Goal: Information Seeking & Learning: Find specific fact

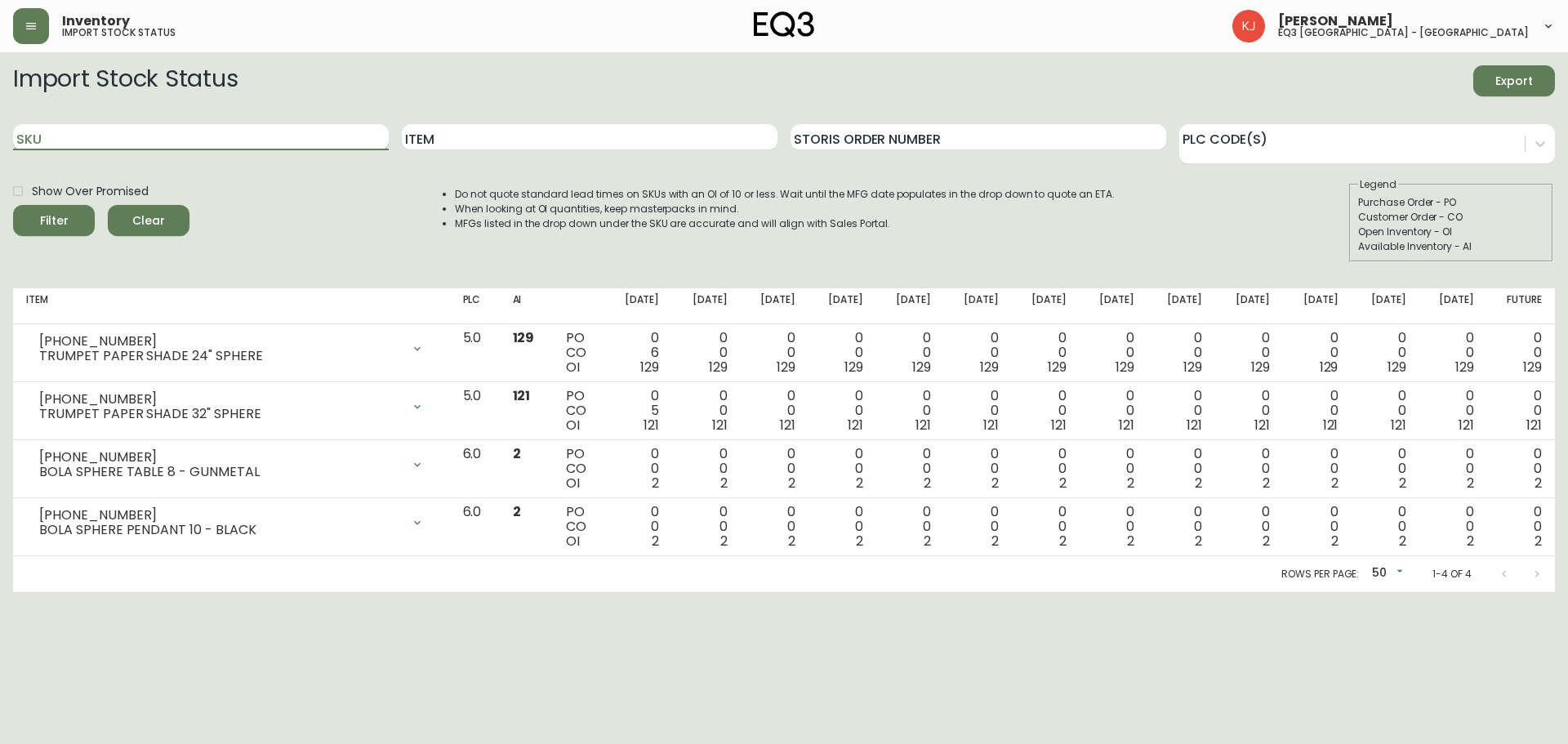
click at [83, 132] on input "SKU" at bounding box center [201, 137] width 376 height 26
paste input "3020-627-13-A"
click at [13, 205] on button "Filter" at bounding box center [54, 220] width 82 height 31
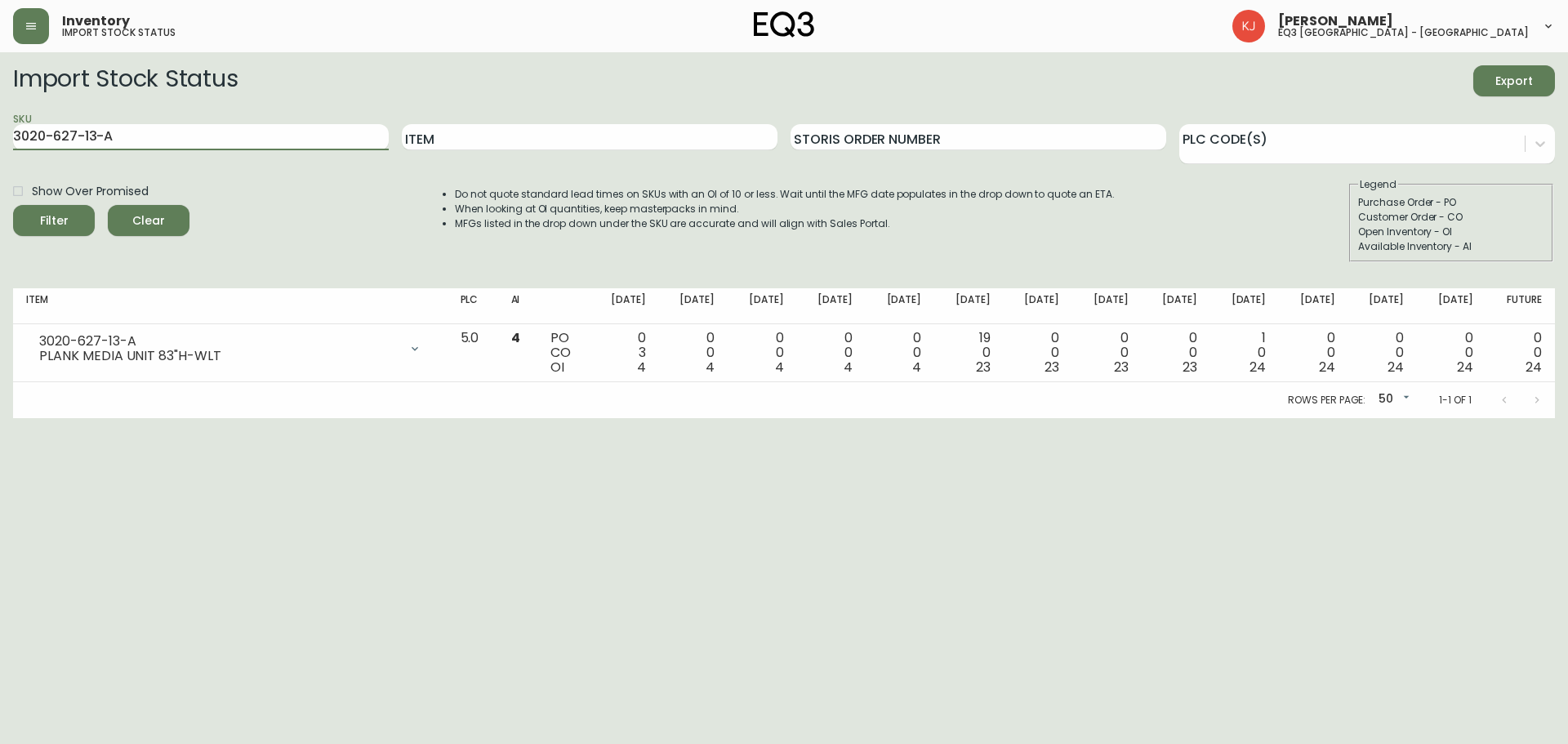
drag, startPoint x: 191, startPoint y: 128, endPoint x: 0, endPoint y: 151, distance: 192.4
click at [0, 151] on main "Import Stock Status Export SKU 3020-627-13-A Item Storis Order Number PLC Code(…" at bounding box center [784, 235] width 1568 height 366
paste input "9-13-B"
click at [13, 205] on button "Filter" at bounding box center [54, 220] width 82 height 31
drag, startPoint x: 210, startPoint y: 133, endPoint x: 0, endPoint y: 136, distance: 210.0
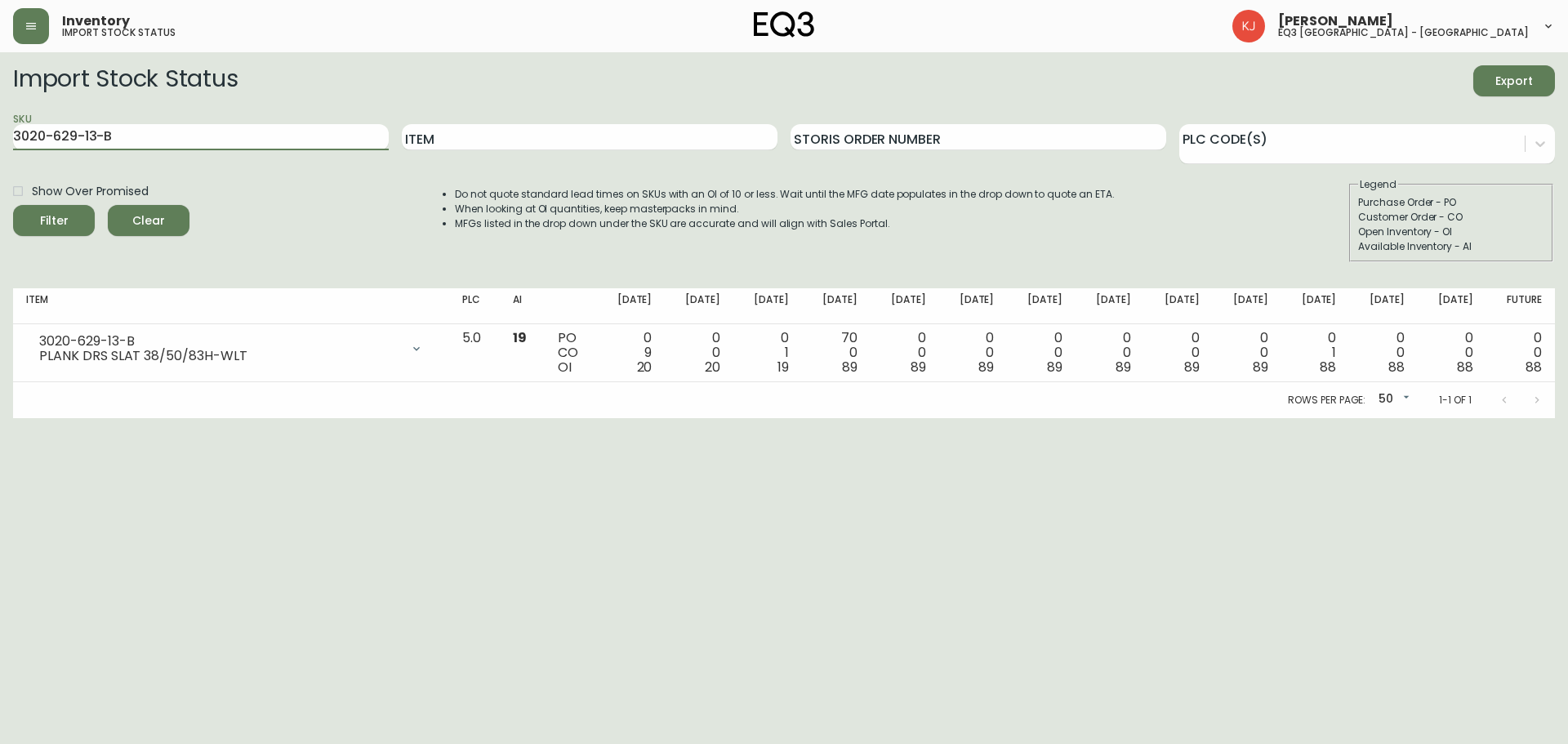
click at [0, 136] on main "Import Stock Status Export SKU 3020-629-13-B Item Storis Order Number PLC Code(…" at bounding box center [784, 235] width 1568 height 366
paste input "30"
type input "3020-630-13-B"
click at [13, 205] on button "Filter" at bounding box center [54, 220] width 82 height 31
click at [523, 148] on input "Item" at bounding box center [590, 137] width 376 height 26
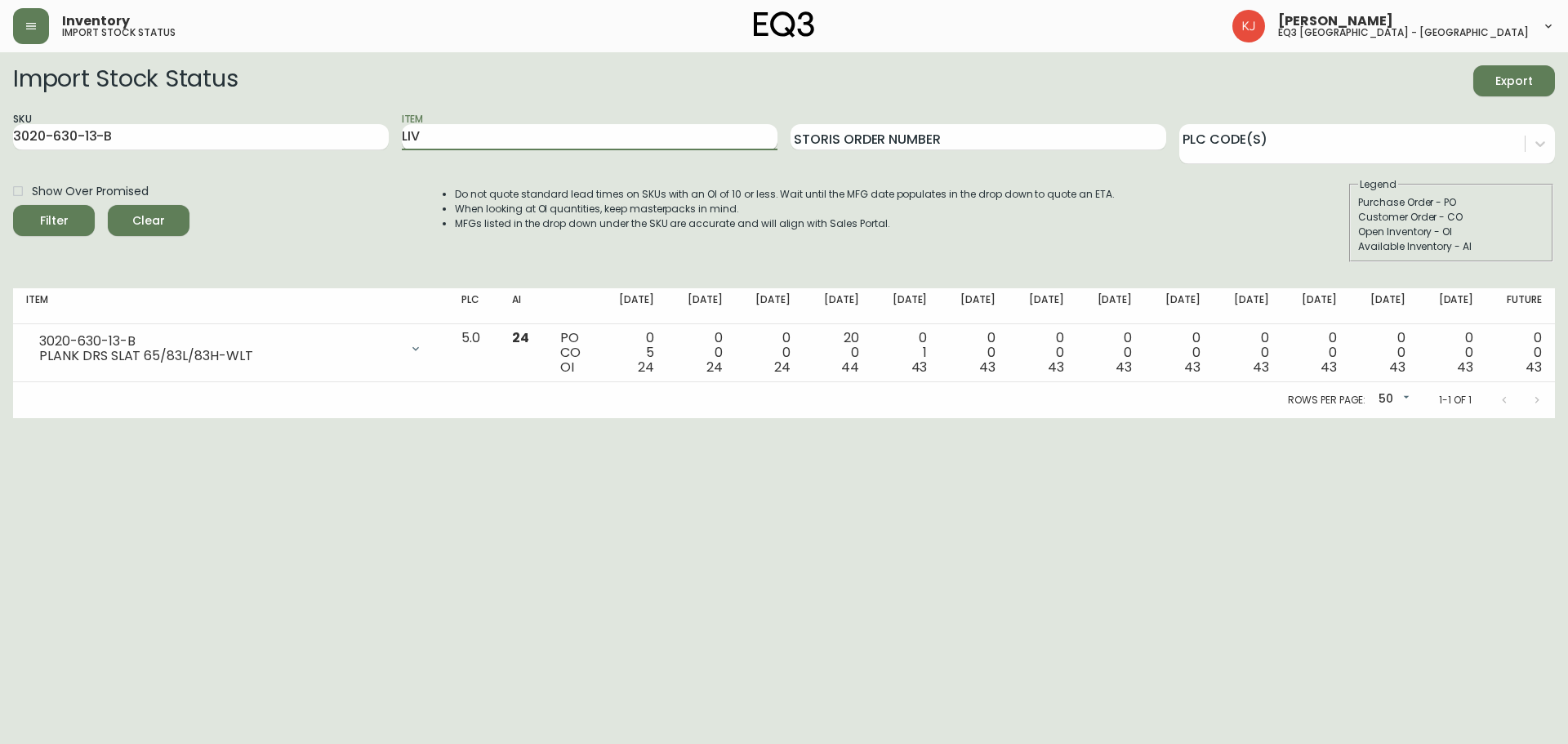
type input "LIV"
click at [13, 205] on button "Filter" at bounding box center [54, 220] width 82 height 31
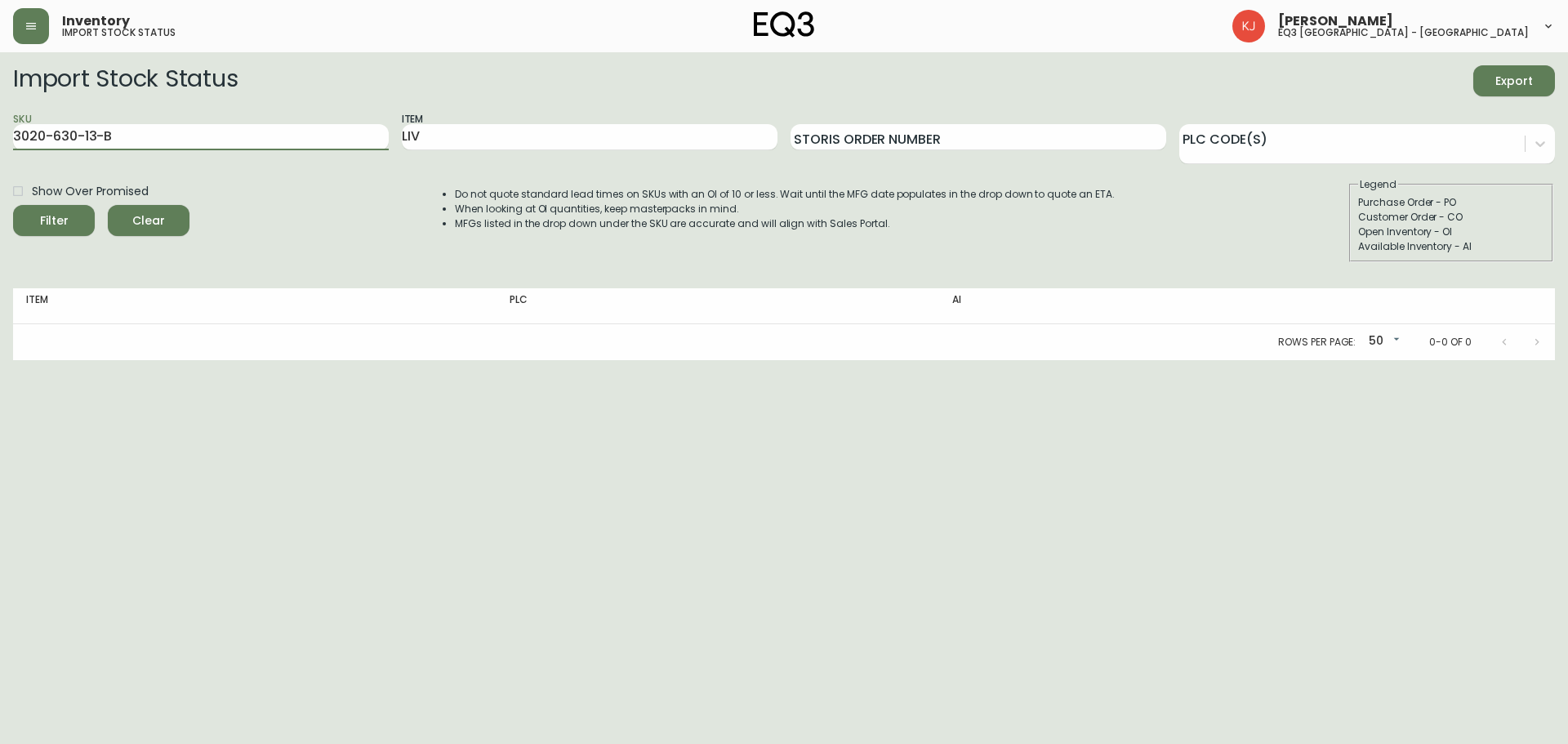
drag, startPoint x: 152, startPoint y: 138, endPoint x: 12, endPoint y: 134, distance: 140.1
click at [12, 134] on main "Import Stock Status Export SKU 3020-630-13-B Item LIV Storis Order Number PLC C…" at bounding box center [784, 206] width 1568 height 308
click at [311, 134] on input "SKU" at bounding box center [201, 137] width 376 height 26
click at [40, 33] on button "button" at bounding box center [31, 26] width 36 height 36
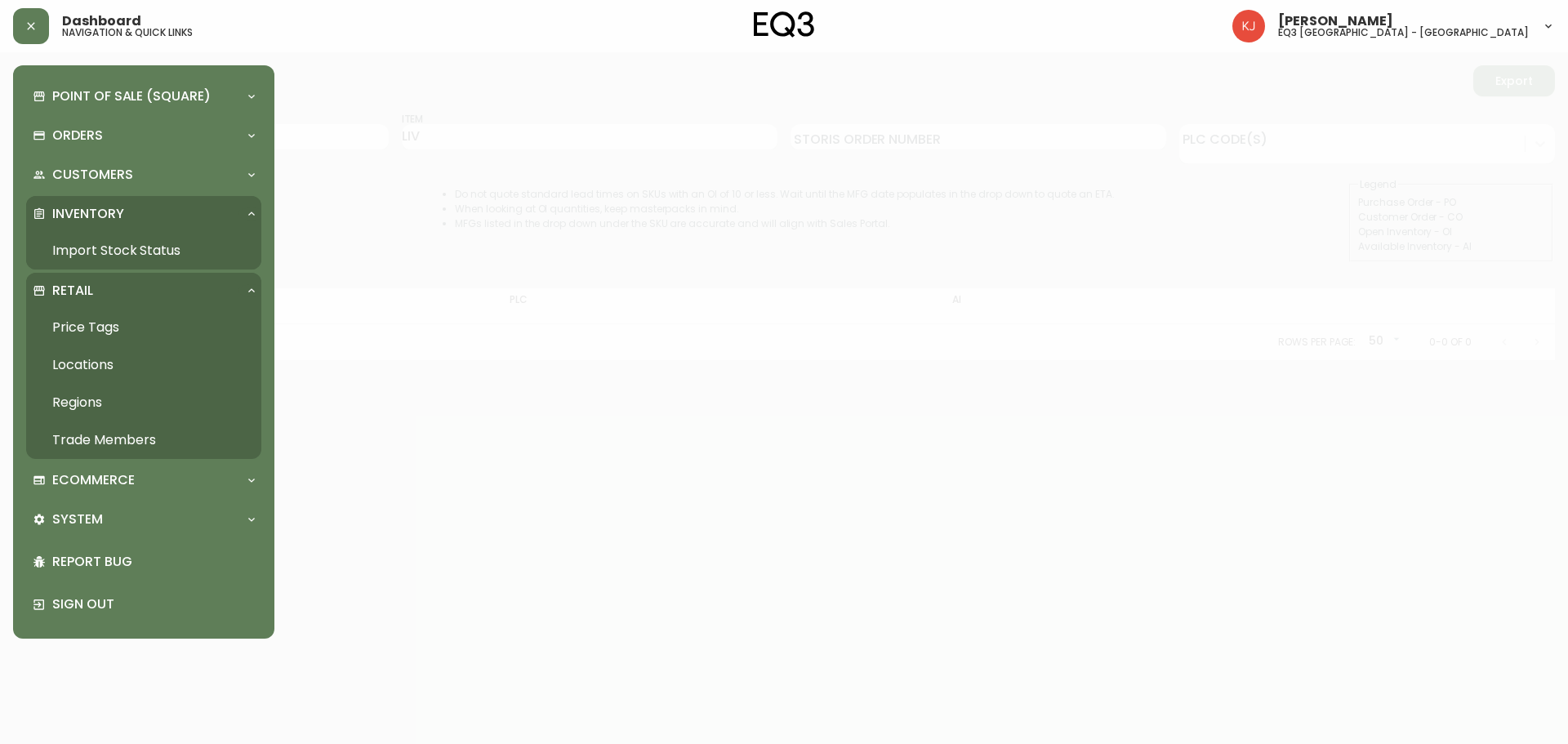
click at [202, 211] on div "Inventory" at bounding box center [135, 213] width 206 height 18
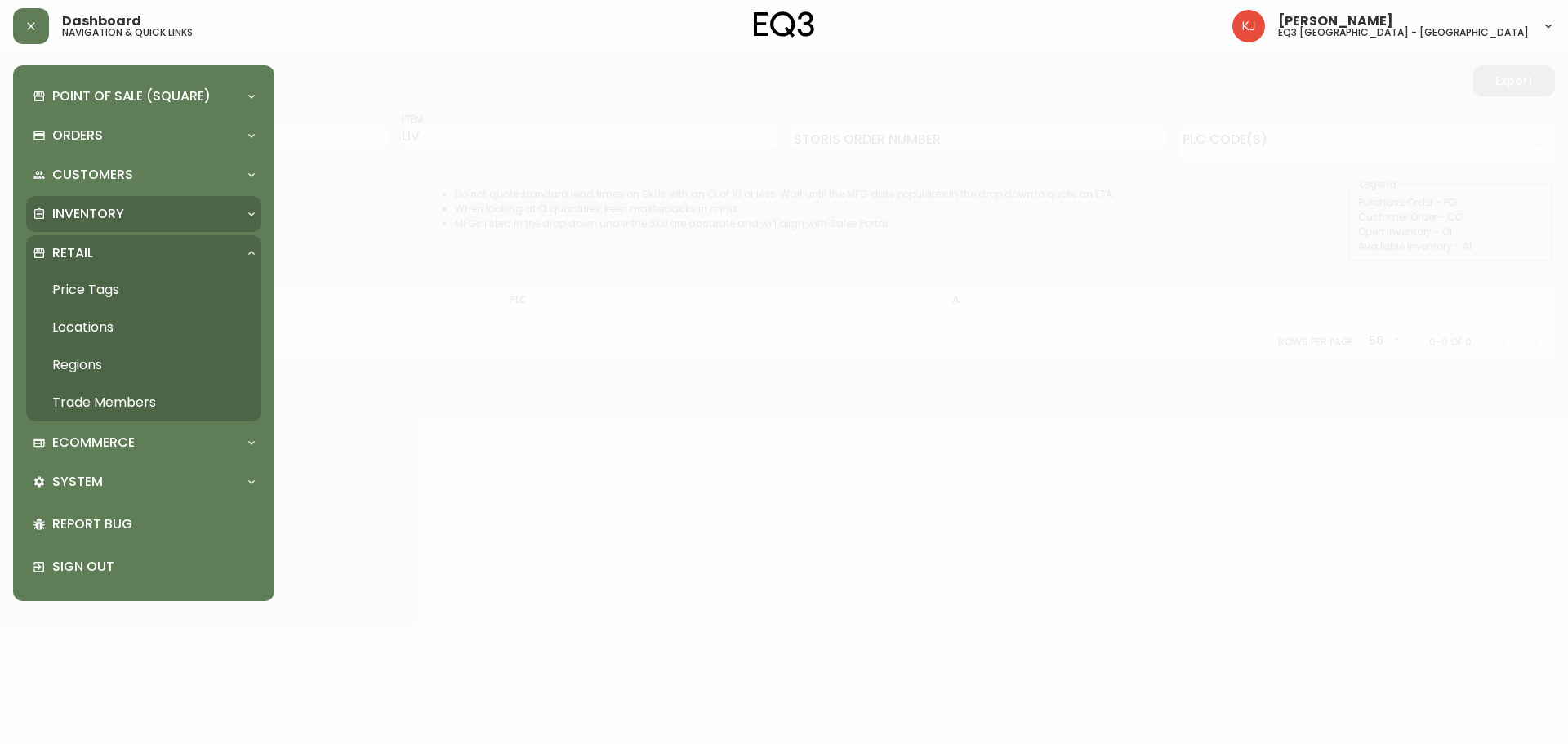
click at [196, 206] on div "Inventory" at bounding box center [135, 213] width 206 height 18
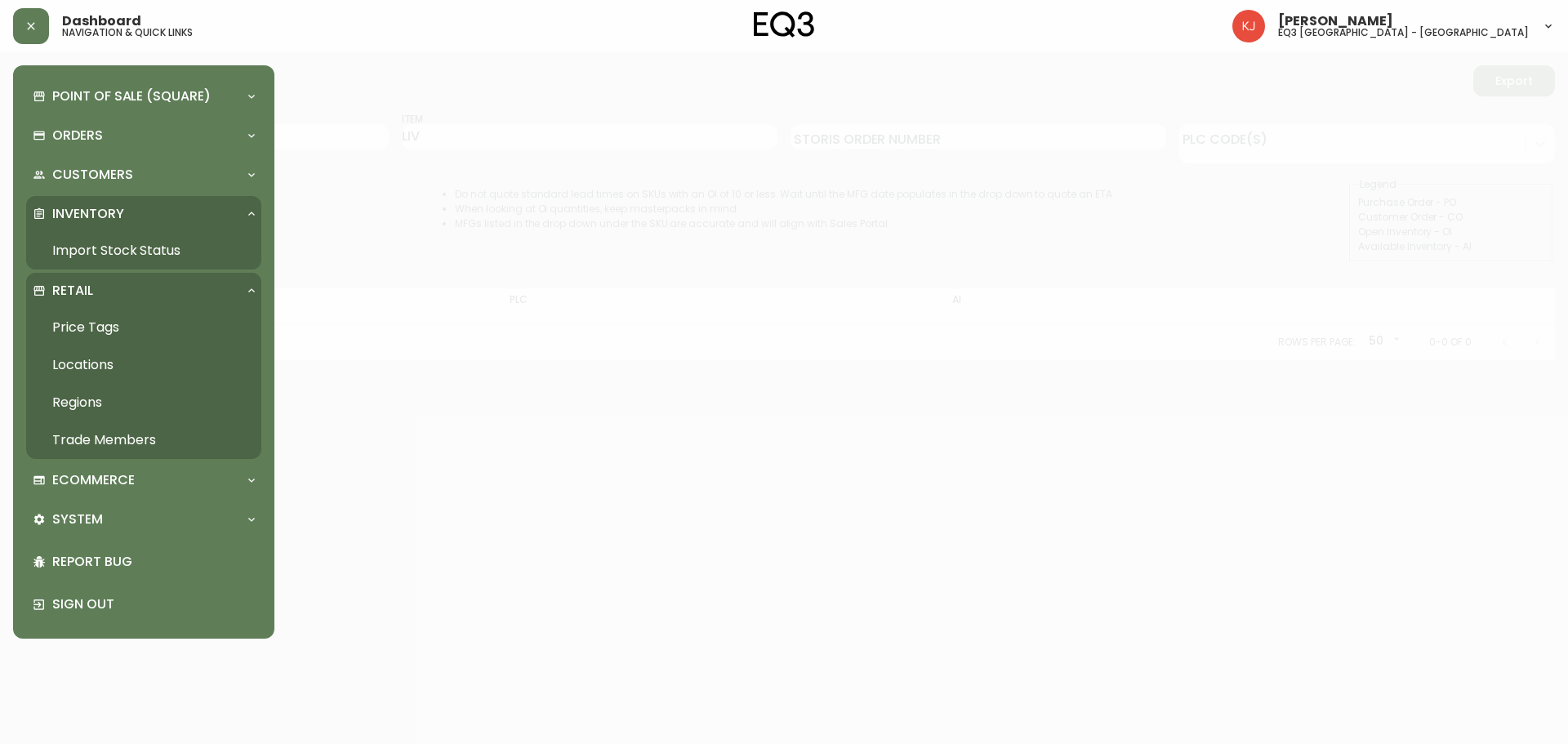
click at [196, 249] on link "Import Stock Status" at bounding box center [144, 251] width 235 height 37
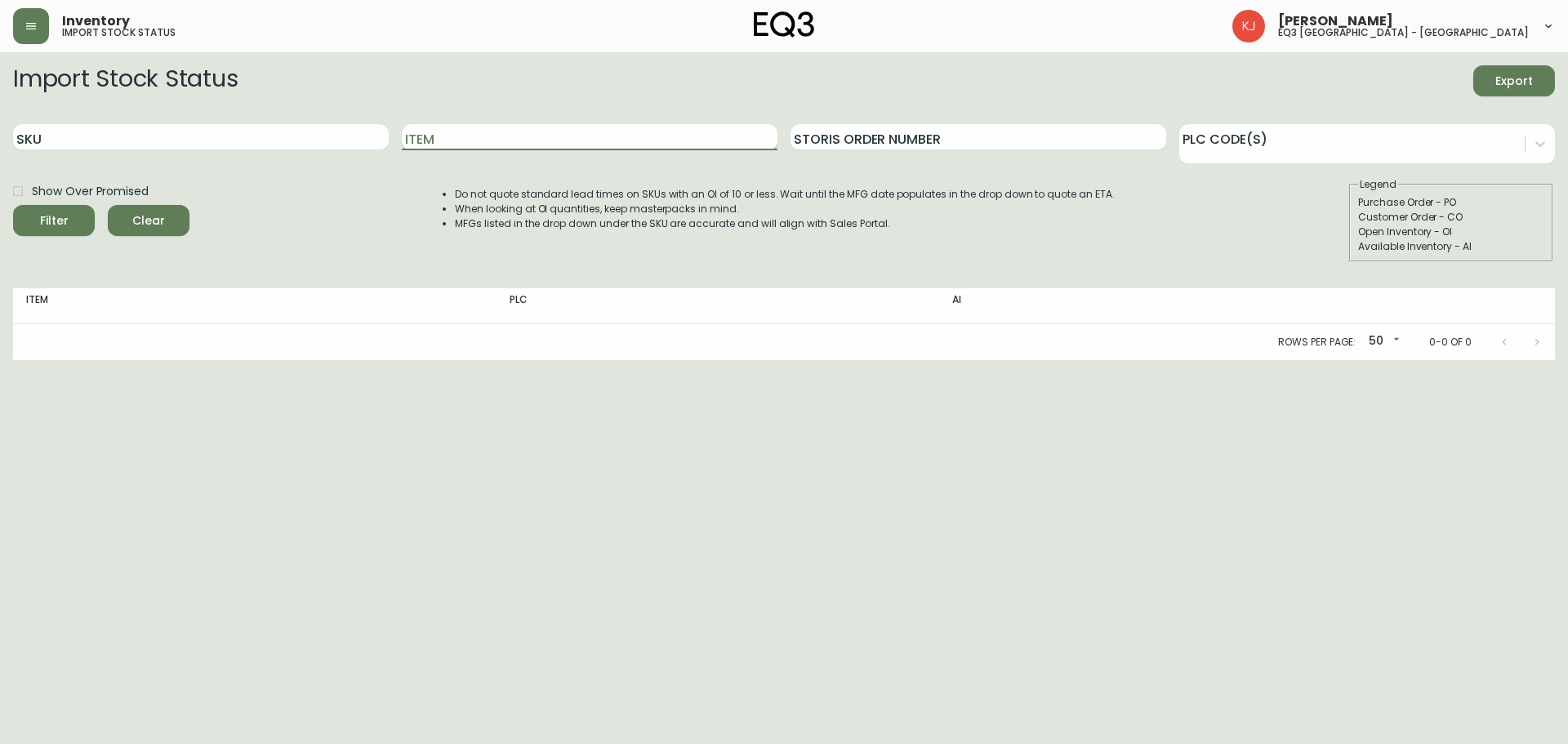
click at [488, 132] on input "Item" at bounding box center [590, 137] width 376 height 26
type input "LIV"
click at [13, 205] on button "Filter" at bounding box center [54, 220] width 82 height 31
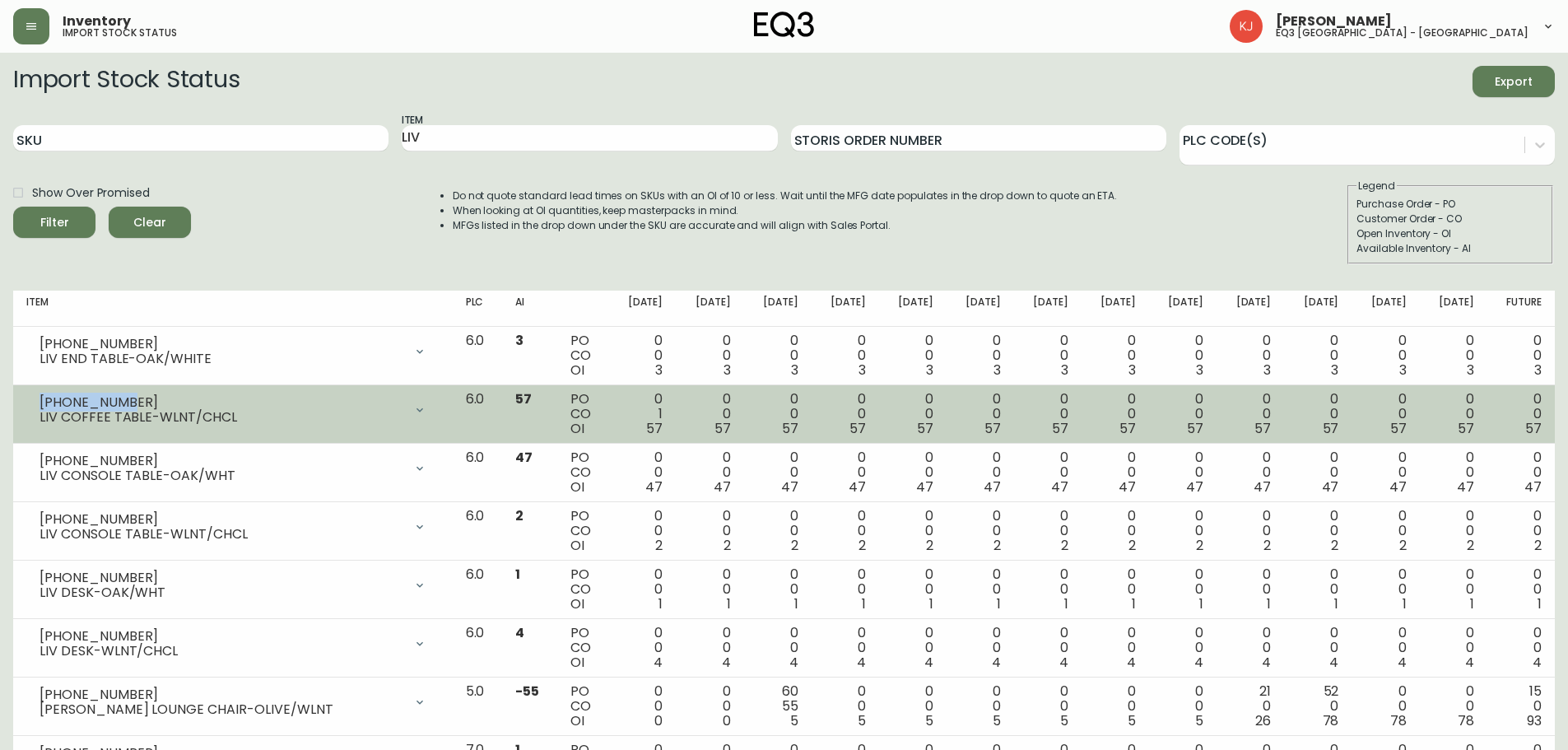
drag, startPoint x: 134, startPoint y: 400, endPoint x: 35, endPoint y: 395, distance: 99.1
click at [35, 395] on div "[PHONE_NUMBER] LIV COFFEE TABLE-WLNT/CHCL" at bounding box center [233, 410] width 413 height 36
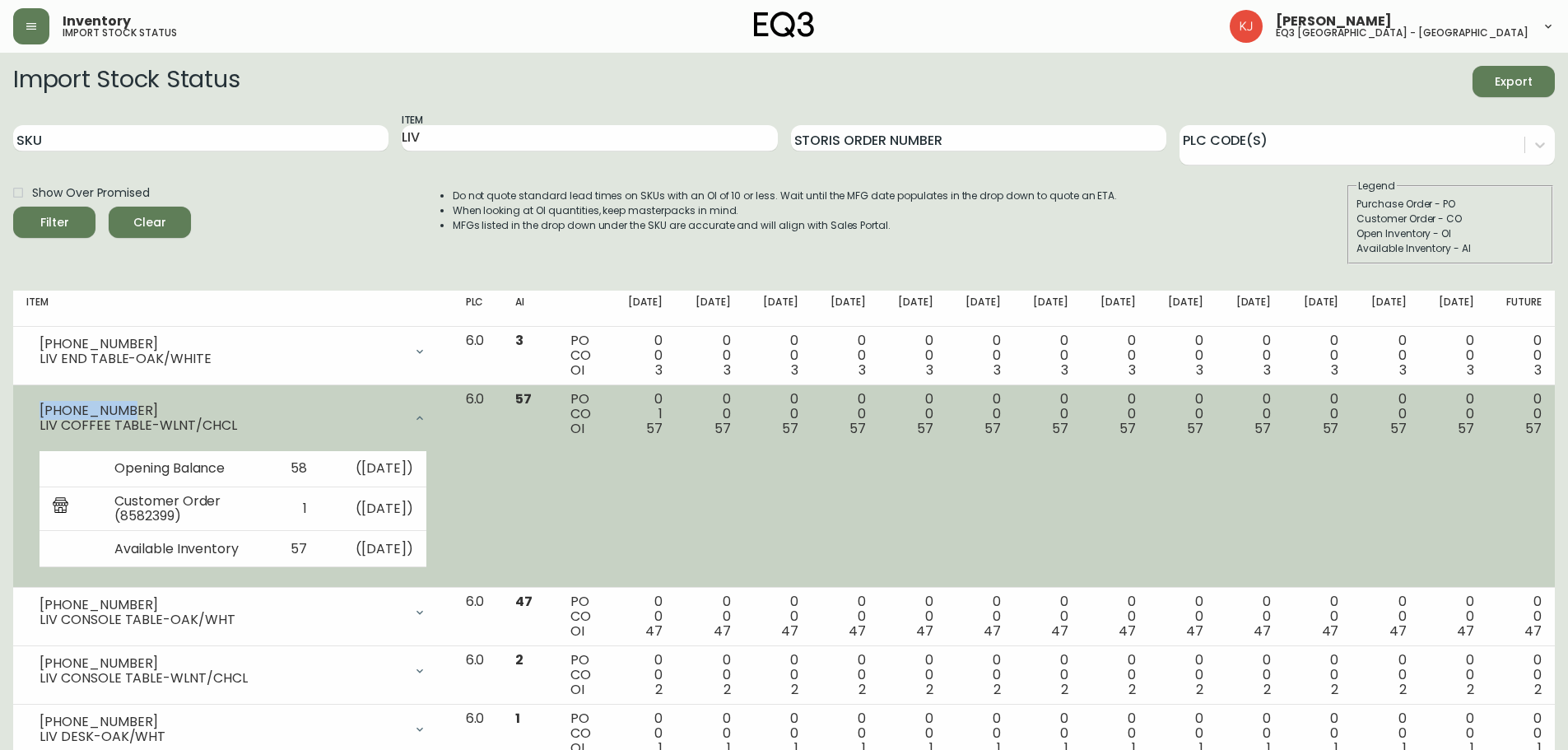
copy div "[PHONE_NUMBER]"
